Goal: Information Seeking & Learning: Learn about a topic

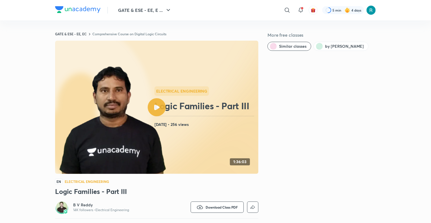
click at [146, 33] on link "Comprehensive Course on Digital Logic Circuits" at bounding box center [129, 34] width 74 height 5
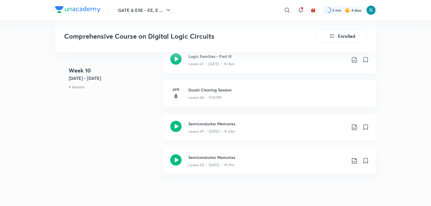
scroll to position [2159, 0]
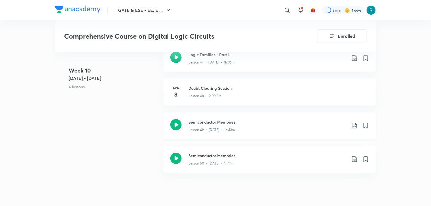
click at [238, 127] on div "Lesson 49 • Apr 9 • 1h 43m" at bounding box center [267, 128] width 158 height 7
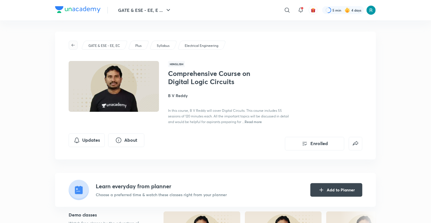
click at [75, 43] on icon "button" at bounding box center [73, 45] width 5 height 5
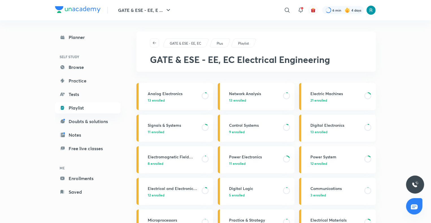
click at [334, 126] on h3 "Digital Electronics" at bounding box center [335, 125] width 51 height 6
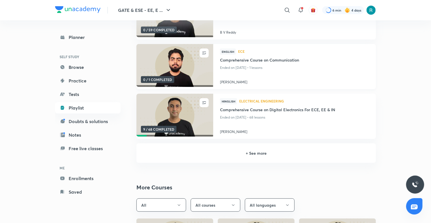
scroll to position [107, 0]
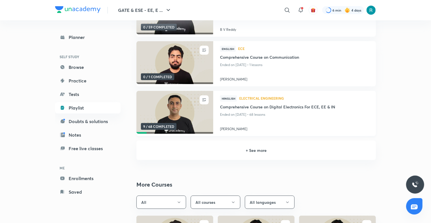
click at [186, 100] on img at bounding box center [174, 113] width 78 height 44
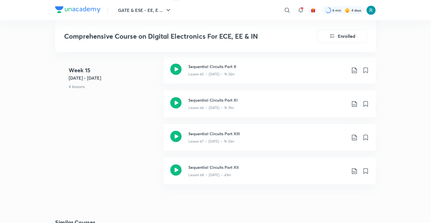
scroll to position [2918, 0]
click at [244, 139] on div "Lesson 67 • [DATE] • 1h 33m" at bounding box center [267, 140] width 158 height 7
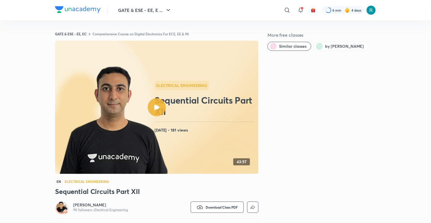
click at [118, 36] on link "Comprehensive Course on Digital Electronics For ECE, EE & IN" at bounding box center [140, 34] width 96 height 5
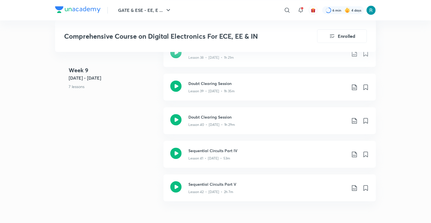
scroll to position [1842, 0]
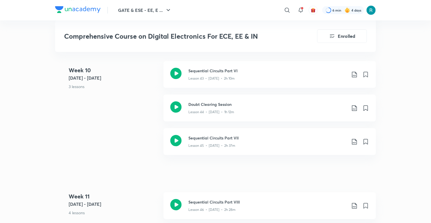
scroll to position [2023, 0]
click at [246, 73] on h3 "Sequential Circuits Part VI" at bounding box center [267, 71] width 158 height 6
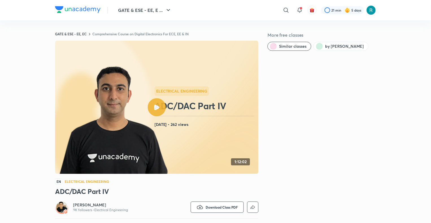
click at [143, 33] on link "Comprehensive Course on Digital Electronics For ECE, EE & IN" at bounding box center [140, 34] width 96 height 5
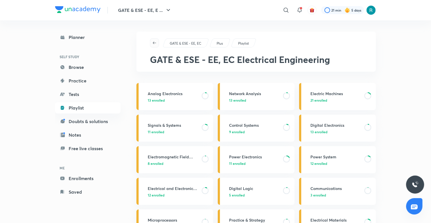
click at [154, 45] on icon "button" at bounding box center [154, 43] width 5 height 5
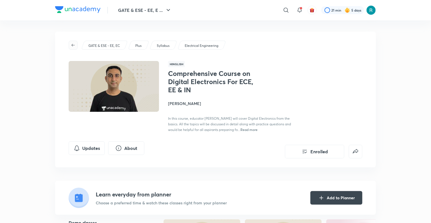
click at [74, 44] on icon "button" at bounding box center [73, 45] width 5 height 5
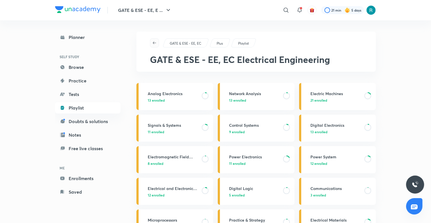
click at [154, 45] on icon "button" at bounding box center [154, 43] width 5 height 5
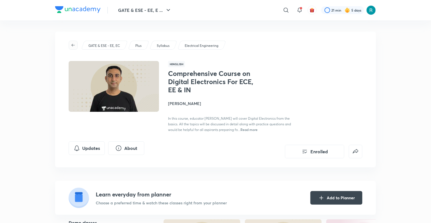
click at [71, 48] on button "button" at bounding box center [73, 45] width 9 height 9
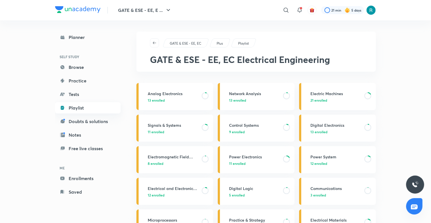
click at [83, 110] on link "Playlist" at bounding box center [87, 107] width 65 height 11
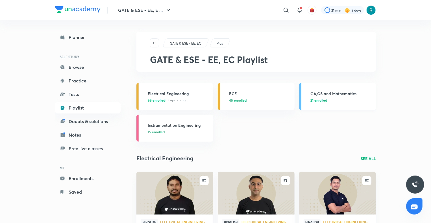
click at [348, 100] on p "21 enrolled" at bounding box center [341, 100] width 62 height 5
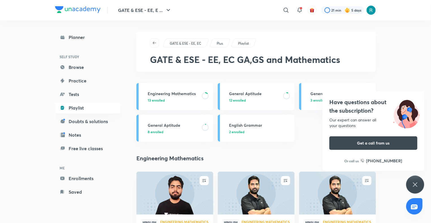
click at [414, 185] on icon at bounding box center [415, 184] width 4 height 4
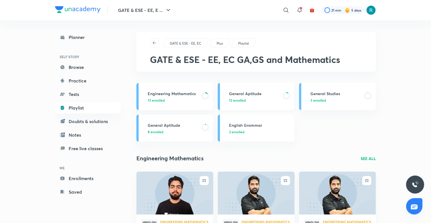
click at [252, 98] on p "12 enrolled" at bounding box center [254, 100] width 51 height 5
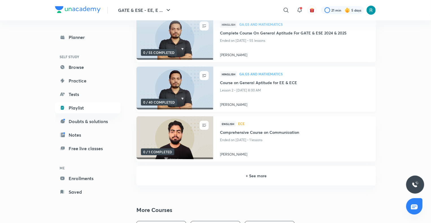
scroll to position [81, 0]
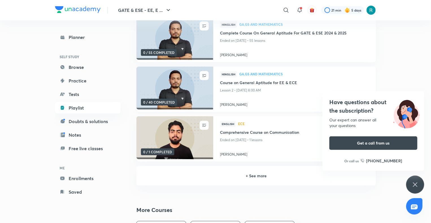
click at [194, 97] on img at bounding box center [174, 88] width 78 height 44
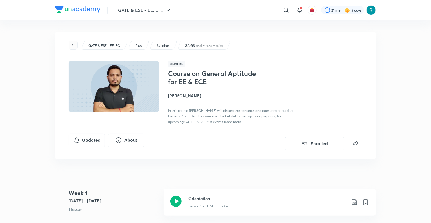
click at [74, 47] on icon "button" at bounding box center [73, 45] width 5 height 5
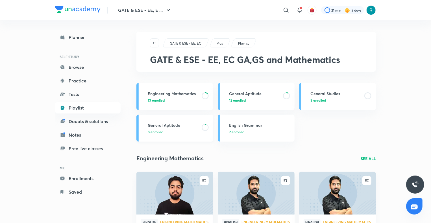
click at [176, 130] on p "8 enrolled" at bounding box center [173, 131] width 51 height 5
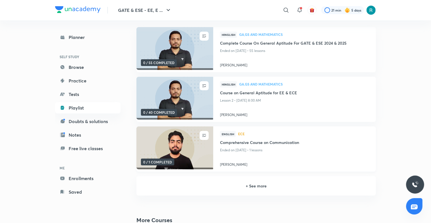
scroll to position [71, 0]
click at [246, 186] on h6 "+ See more" at bounding box center [256, 186] width 226 height 6
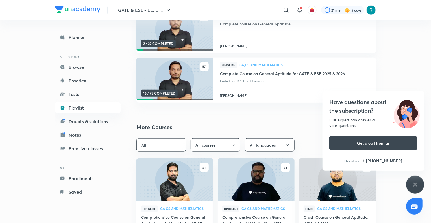
scroll to position [240, 0]
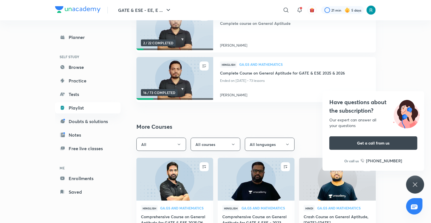
click at [415, 185] on icon at bounding box center [415, 184] width 4 height 4
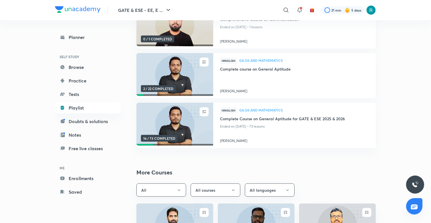
scroll to position [194, 0]
click at [174, 117] on img at bounding box center [174, 125] width 78 height 44
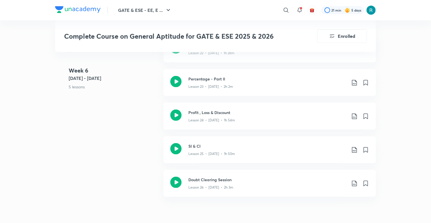
scroll to position [1151, 0]
click at [259, 117] on div "Lesson 24 • [DATE] • 1h 54m" at bounding box center [267, 118] width 158 height 7
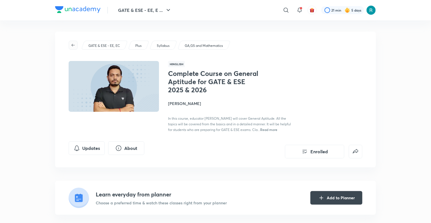
click at [75, 46] on icon "button" at bounding box center [73, 45] width 5 height 5
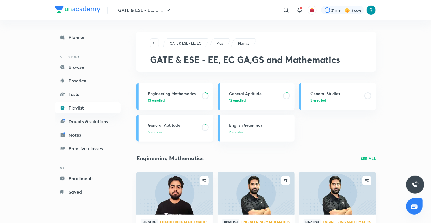
click at [172, 130] on p "8 enrolled" at bounding box center [173, 131] width 51 height 5
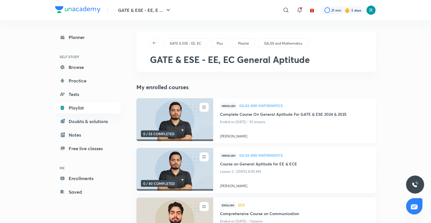
click at [172, 125] on img at bounding box center [174, 120] width 78 height 44
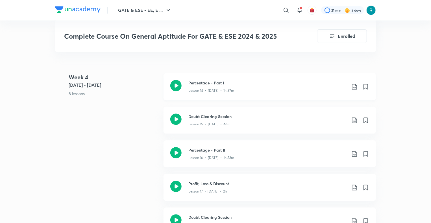
scroll to position [682, 0]
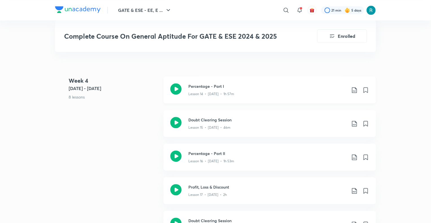
click at [251, 84] on h3 "Percentage - Part I" at bounding box center [267, 86] width 158 height 6
